Goal: Task Accomplishment & Management: Complete application form

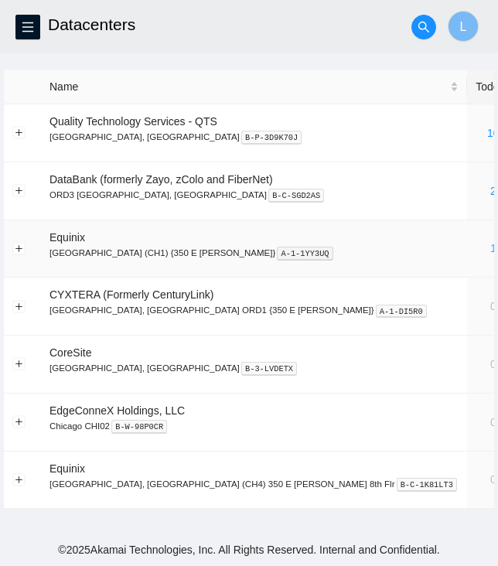
click at [490, 245] on link "1" at bounding box center [493, 248] width 6 height 12
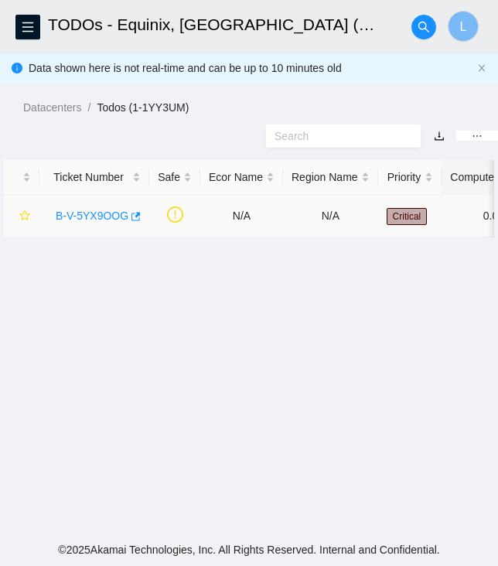
click at [90, 212] on link "B-V-5YX9OOG" at bounding box center [92, 215] width 73 height 12
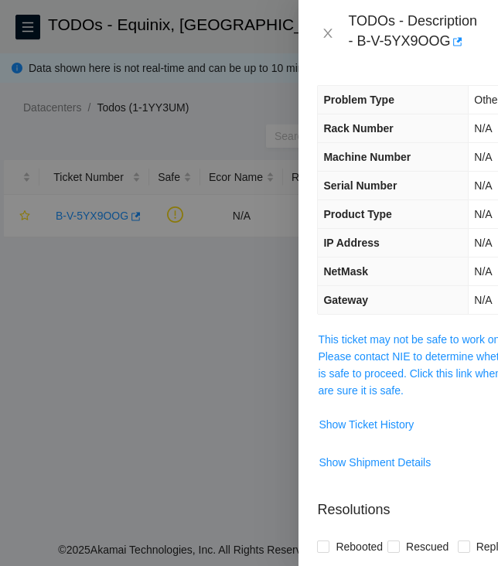
click at [366, 345] on span "This ticket may not be safe to work on. Please contact NIE to determine whether…" at bounding box center [422, 365] width 209 height 68
click at [369, 355] on link "This ticket may not be safe to work on. Please contact NIE to determine whether…" at bounding box center [420, 364] width 205 height 63
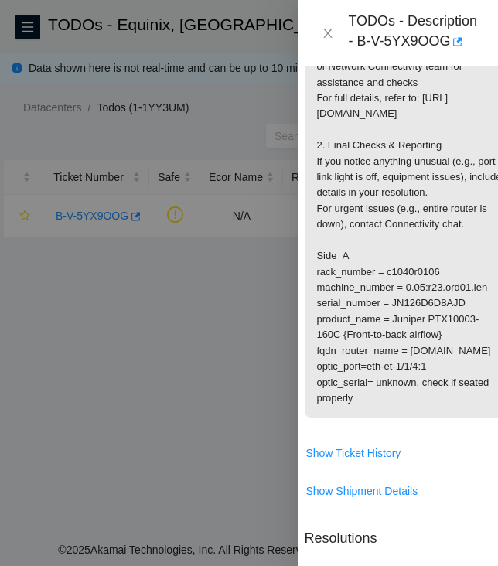
scroll to position [363, 14]
drag, startPoint x: 310, startPoint y: 397, endPoint x: 490, endPoint y: 396, distance: 180.0
click at [490, 396] on p "Safe to work 1.clean, scope, and reseat the following fiber connection, confirm…" at bounding box center [408, 192] width 209 height 449
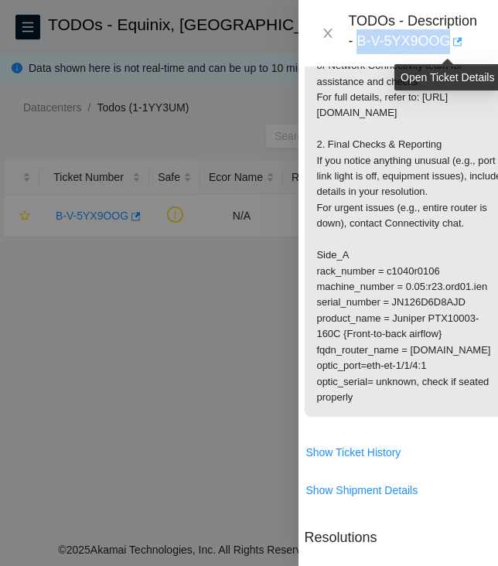
drag, startPoint x: 357, startPoint y: 39, endPoint x: 451, endPoint y: 42, distance: 94.3
click at [451, 42] on div "TODOs - Description - B-V-5YX9OOG" at bounding box center [413, 33] width 131 height 42
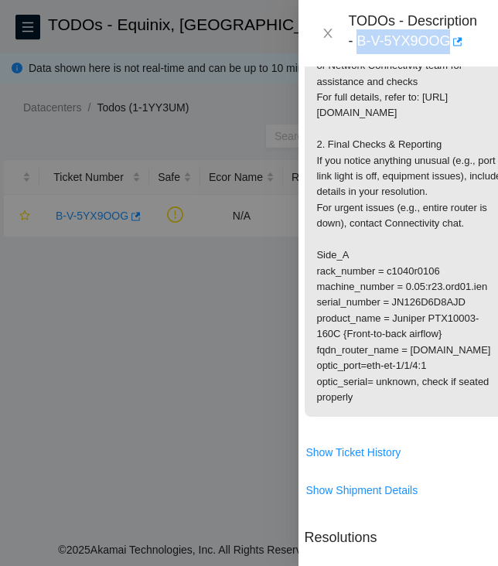
copy div "B-V-5YX9OOG"
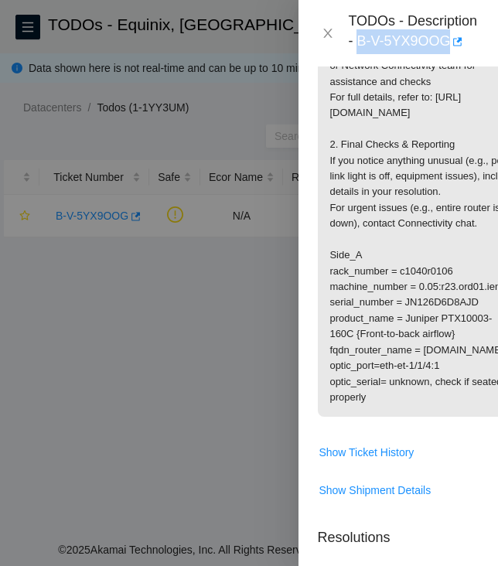
drag, startPoint x: 397, startPoint y: 444, endPoint x: 329, endPoint y: 286, distance: 172.4
click at [329, 286] on p "Safe to work 1.clean, scope, and reseat the following fiber connection, confirm…" at bounding box center [422, 192] width 209 height 449
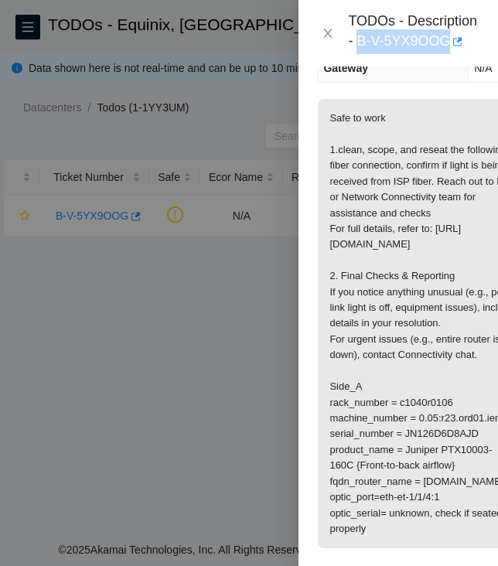
scroll to position [221, 0]
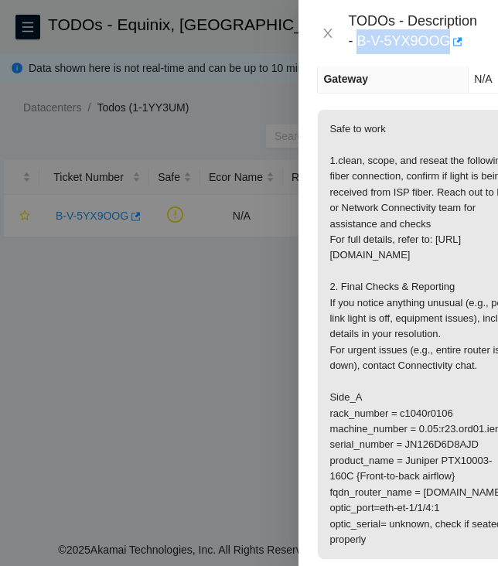
copy p "Side_A rack_number = c1040r0106 machine_number = 0.05:r23.ord01.ien serial_numb…"
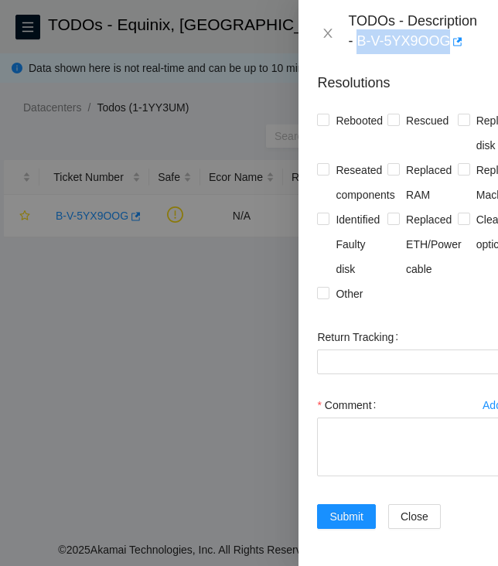
scroll to position [899, 14]
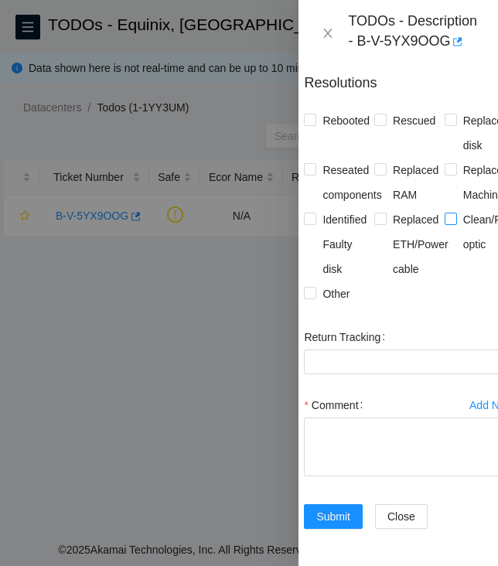
click at [447, 212] on span at bounding box center [450, 218] width 12 height 12
click at [447, 212] on input "Clean/Replaced optic" at bounding box center [449, 217] width 11 height 11
checkbox input "true"
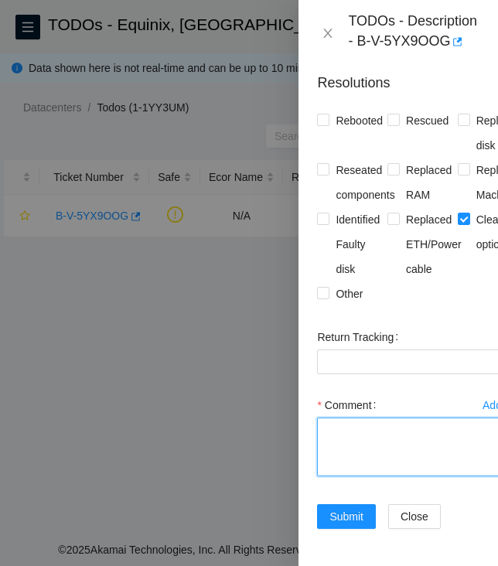
click at [399, 424] on textarea "Comment" at bounding box center [422, 446] width 210 height 59
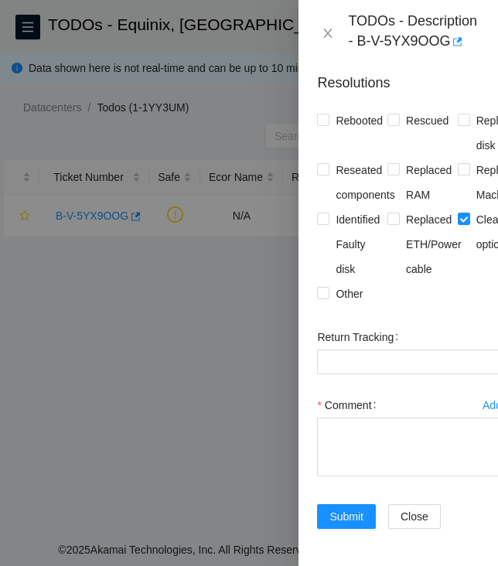
click at [393, 393] on div "Comment" at bounding box center [422, 405] width 210 height 25
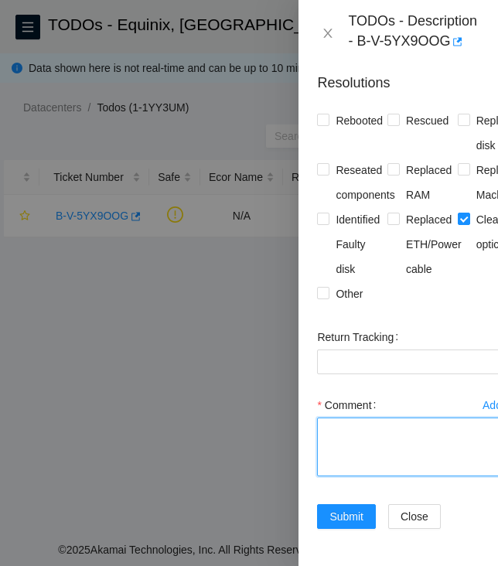
click at [383, 439] on textarea "Comment" at bounding box center [422, 446] width 210 height 59
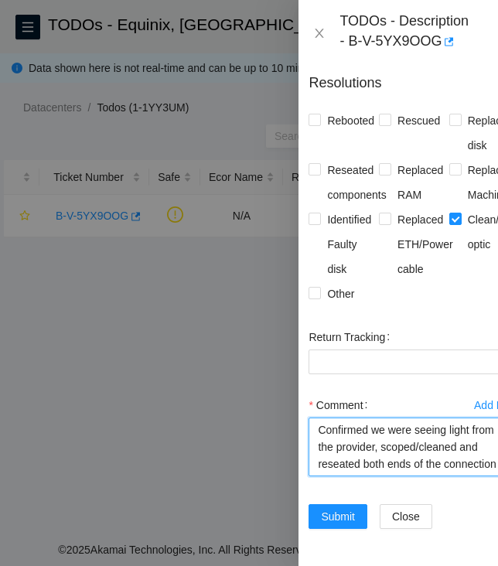
scroll to position [16, 0]
click at [446, 444] on textarea "Confirmed we were seeing light from the provider, scoped/cleaned and reseated b…" at bounding box center [413, 446] width 210 height 59
click at [450, 430] on textarea "Confirmed we were seeing light from the provider, scoped/cleaned and reseated b…" at bounding box center [413, 446] width 210 height 59
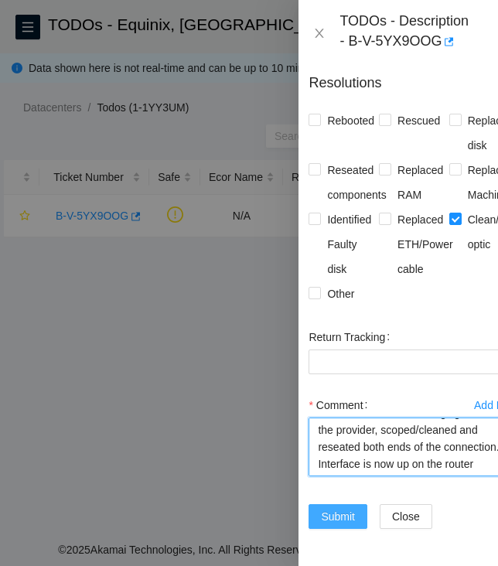
type textarea "Confirmed we were seeing light from the provider, scoped/cleaned and reseated b…"
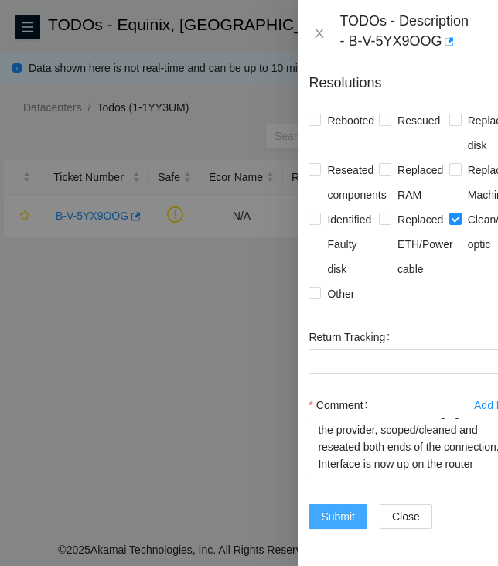
click at [321, 508] on span "Submit" at bounding box center [338, 516] width 34 height 17
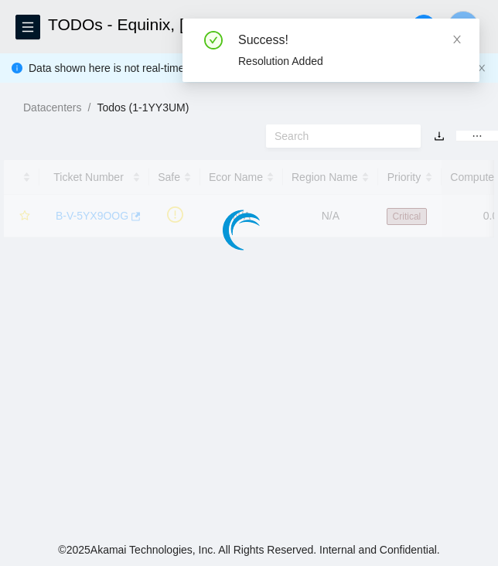
scroll to position [411, 0]
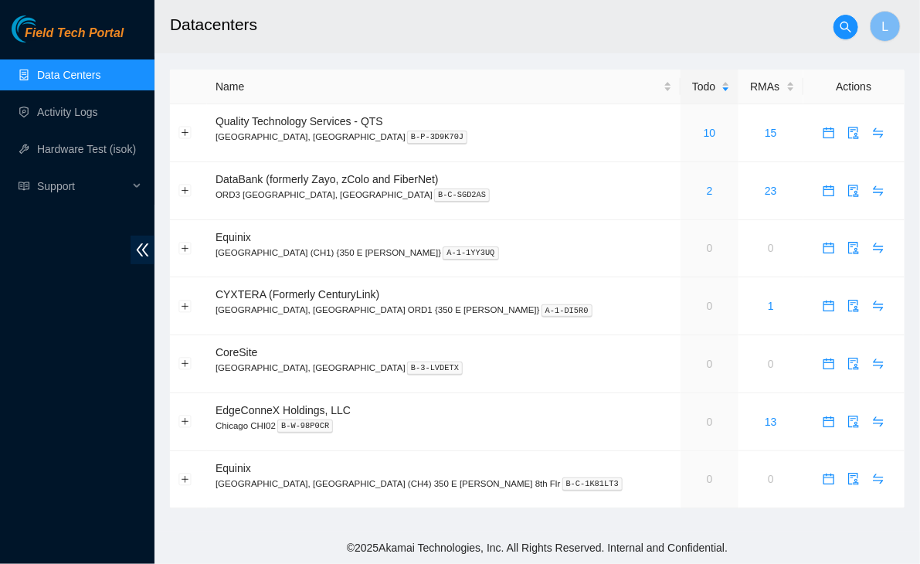
click at [66, 32] on span "Field Tech Portal" at bounding box center [74, 33] width 99 height 15
click at [202, 528] on main "Datacenters L Name Todo RMAs Actions Quality Technology Services - QTS [GEOGRAP…" at bounding box center [538, 266] width 766 height 532
